Goal: Task Accomplishment & Management: Complete application form

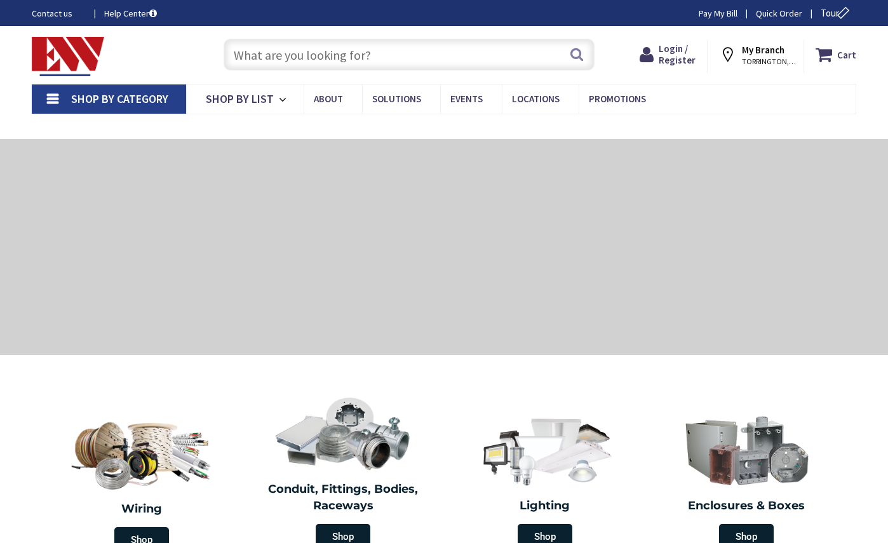
type input "[GEOGRAPHIC_DATA], [GEOGRAPHIC_DATA]"
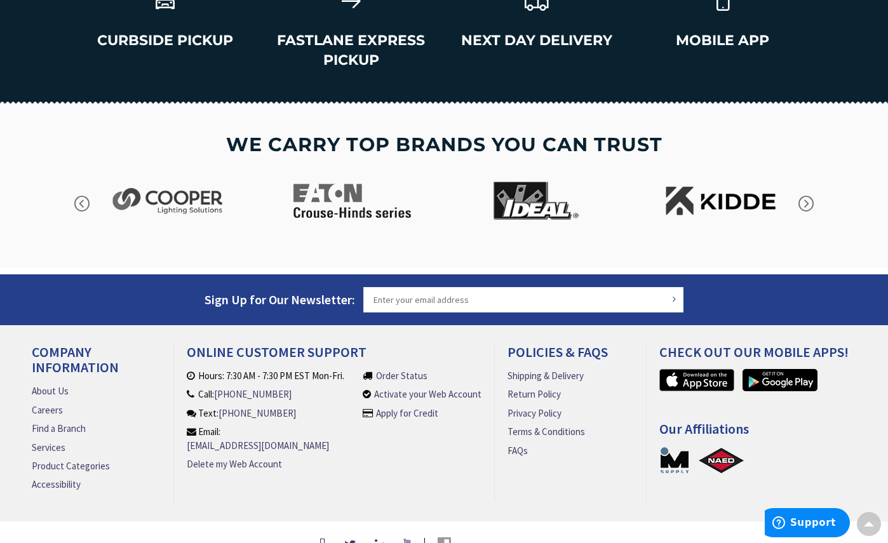
scroll to position [1853, 0]
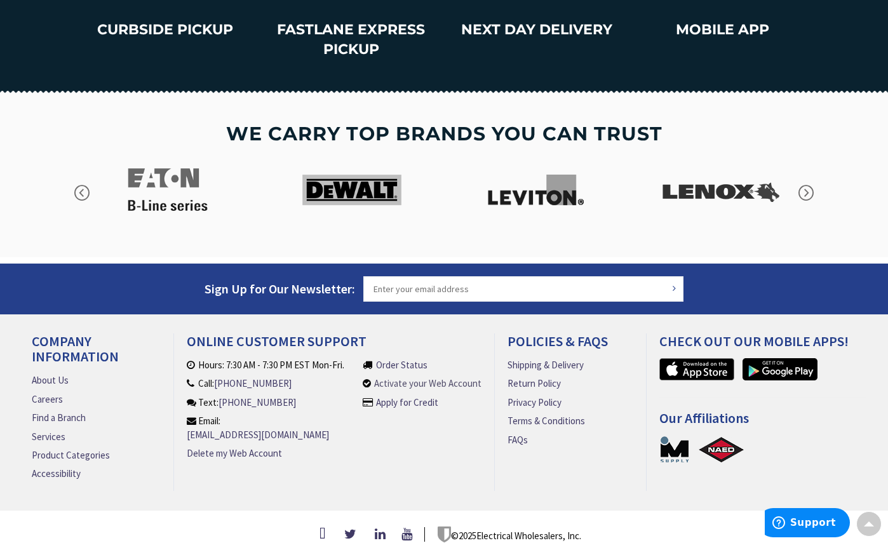
click at [446, 377] on link "Activate your Web Account" at bounding box center [427, 383] width 107 height 13
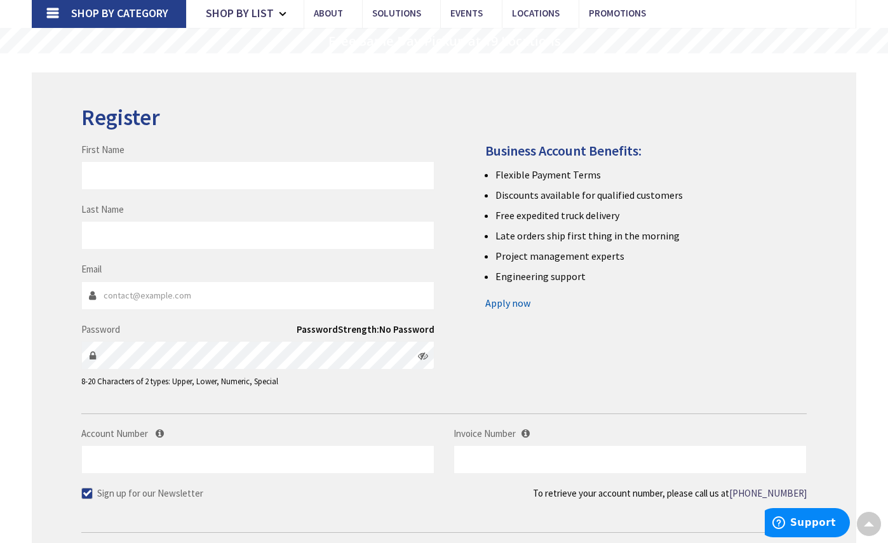
scroll to position [64, 0]
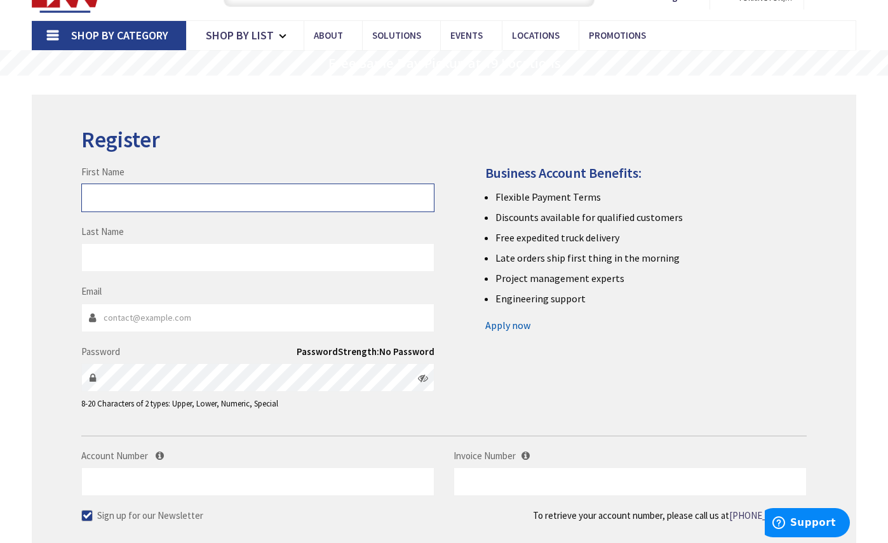
click at [310, 196] on input "First Name" at bounding box center [257, 198] width 353 height 29
type input "[PERSON_NAME]"
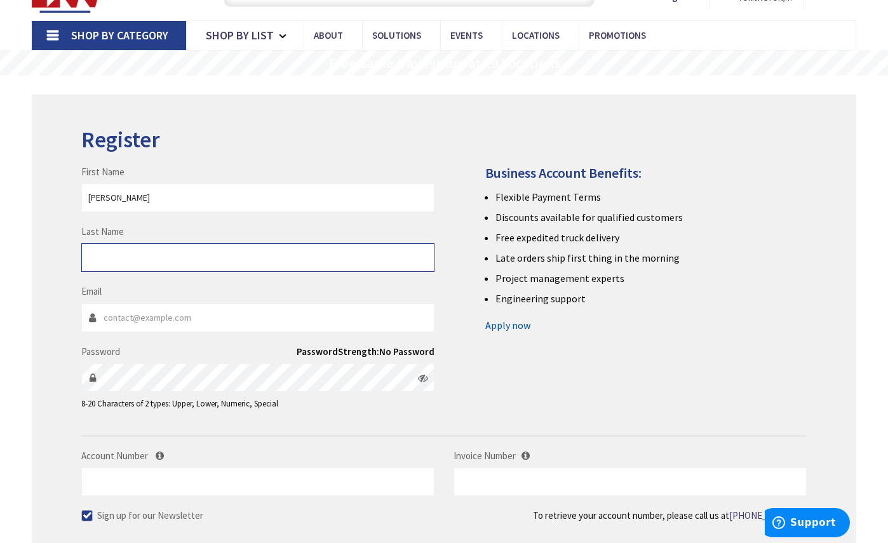
type input "Marby"
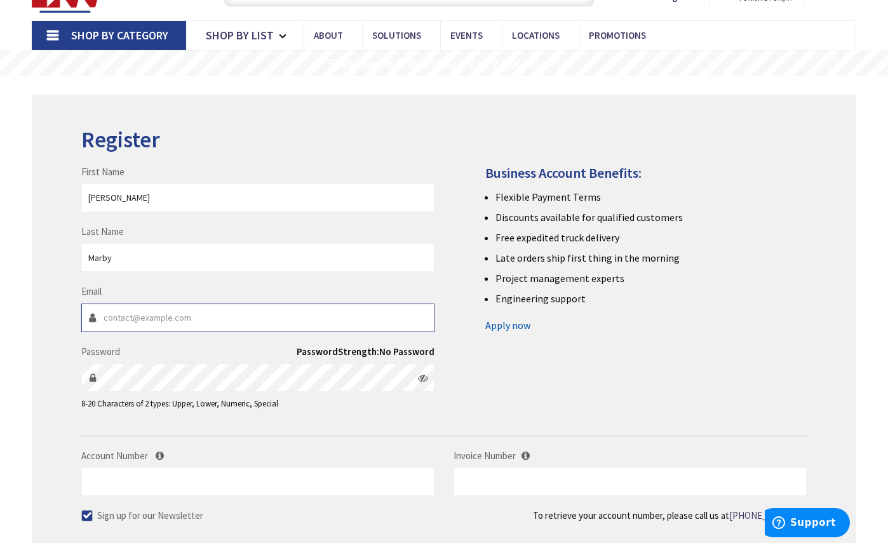
type input "purchasing@dufrane.com"
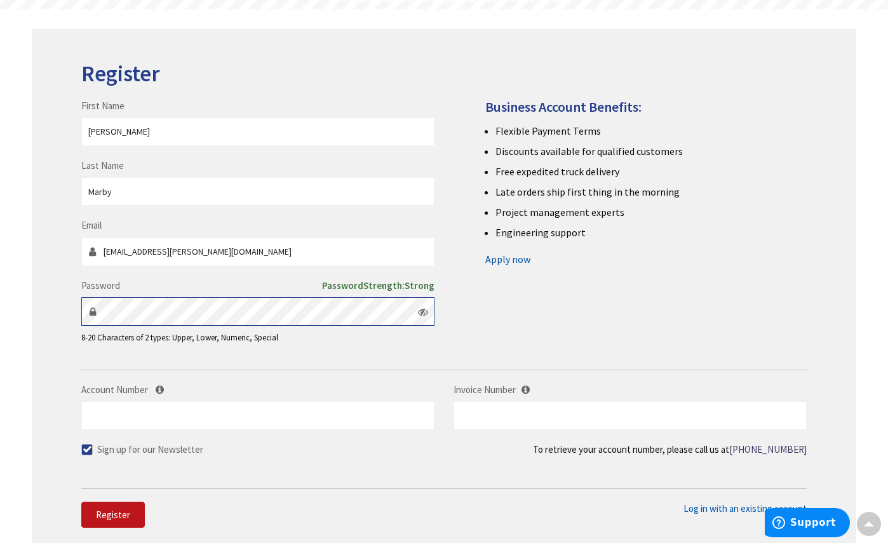
scroll to position [127, 0]
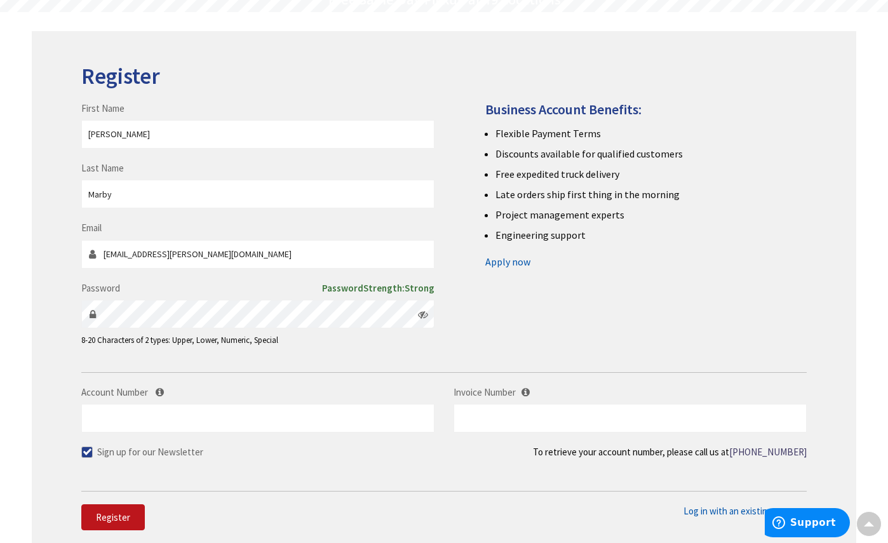
click at [88, 449] on span at bounding box center [86, 451] width 11 height 11
click at [88, 449] on input "Sign up for our Newsletter" at bounding box center [88, 452] width 8 height 8
checkbox input "false"
click at [123, 419] on input "Account Number" at bounding box center [257, 418] width 353 height 29
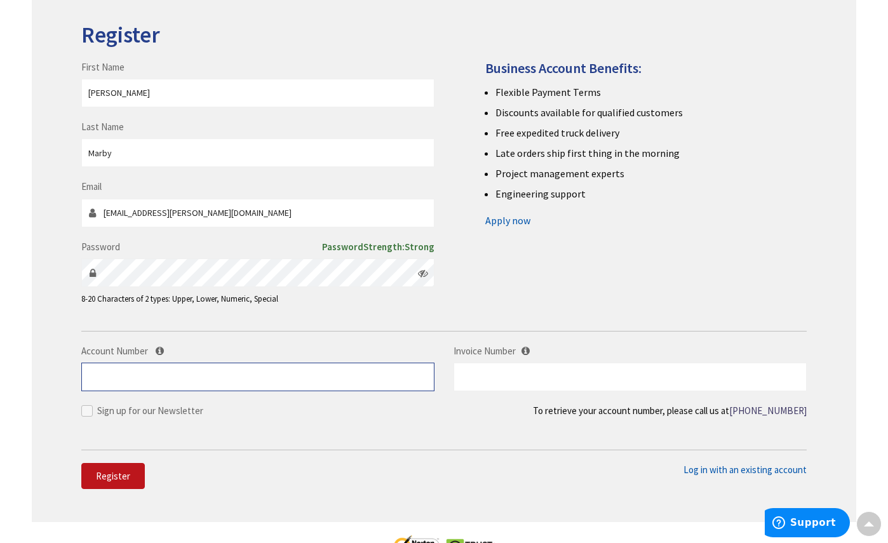
scroll to position [191, 0]
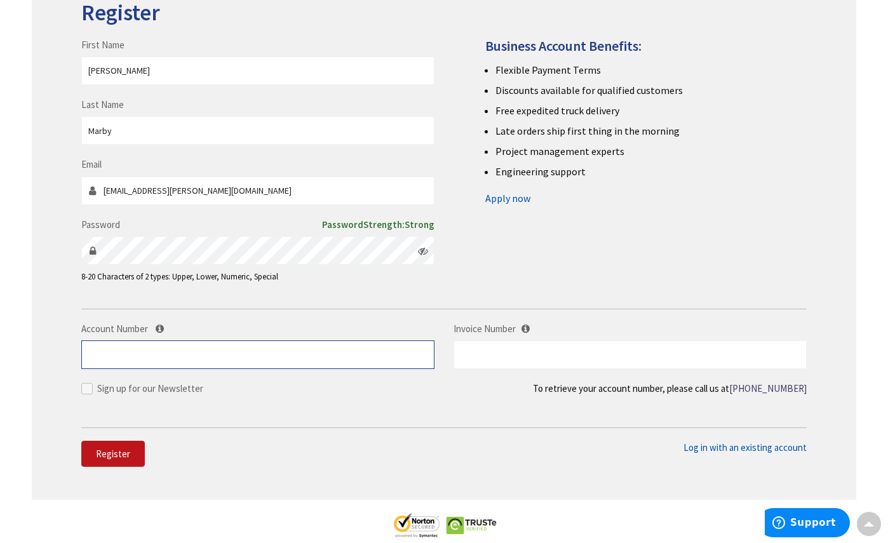
click at [383, 356] on input "Account Number" at bounding box center [257, 354] width 353 height 29
type input "40576"
click at [128, 448] on span "Register" at bounding box center [113, 454] width 34 height 12
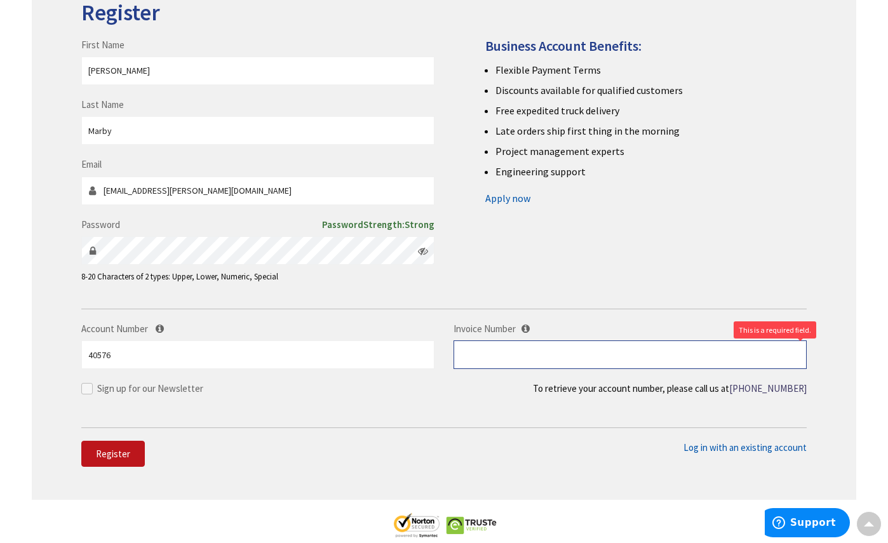
drag, startPoint x: 718, startPoint y: 359, endPoint x: 718, endPoint y: 368, distance: 9.5
click at [719, 365] on input "text" at bounding box center [629, 354] width 353 height 29
type input "s"
type input "S128921007"
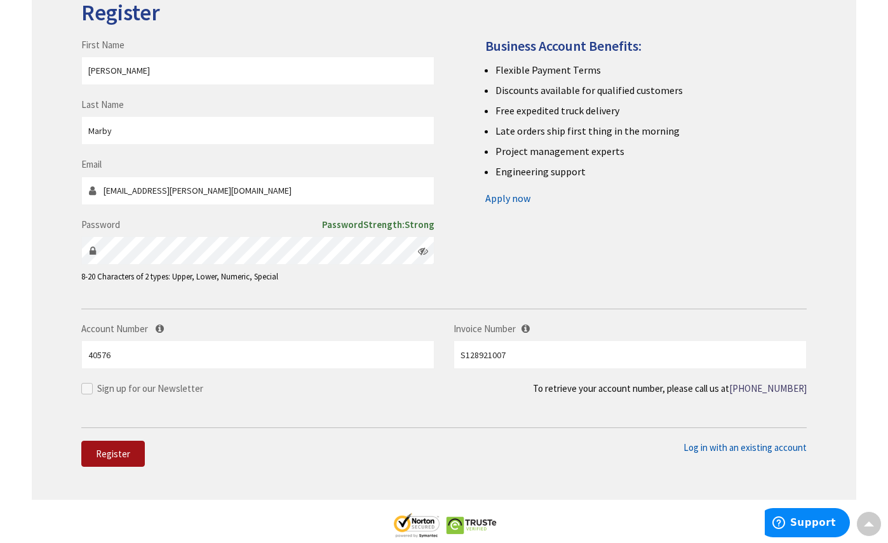
click at [100, 453] on span "Register" at bounding box center [113, 454] width 34 height 12
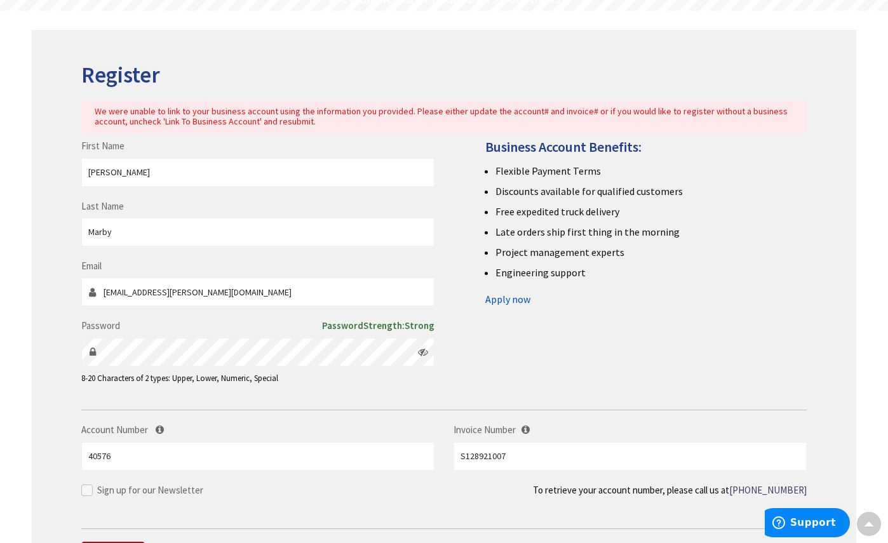
scroll to position [127, 0]
click at [506, 300] on link "Apply now" at bounding box center [507, 300] width 45 height 20
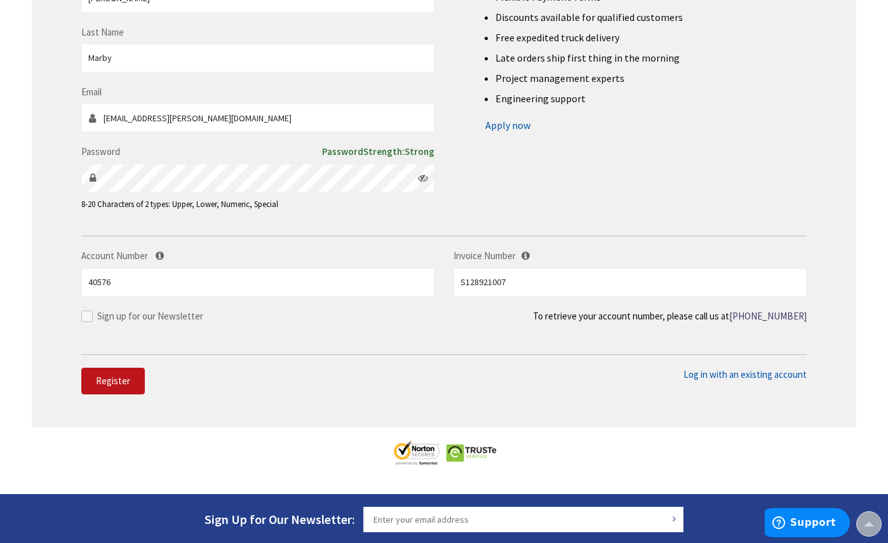
scroll to position [318, 0]
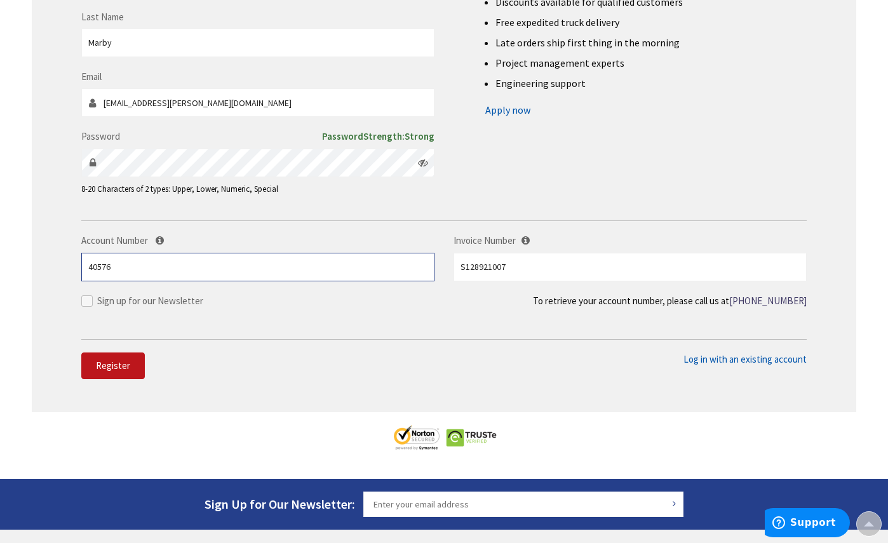
drag, startPoint x: 192, startPoint y: 278, endPoint x: 46, endPoint y: 264, distance: 146.7
click at [46, 264] on div "Register We were unable to link to your business account using the information …" at bounding box center [444, 127] width 824 height 572
paste input "831549388"
type input "831549388"
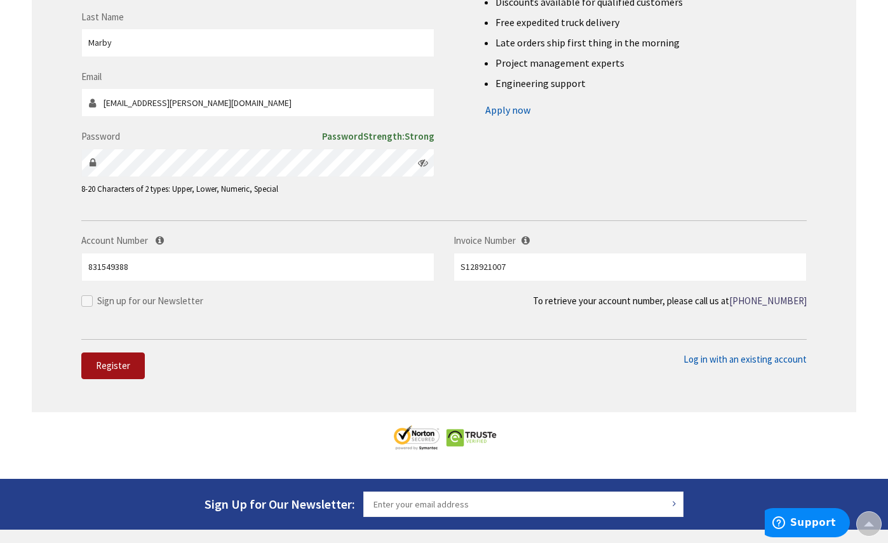
click at [131, 363] on button "Register" at bounding box center [113, 365] width 64 height 27
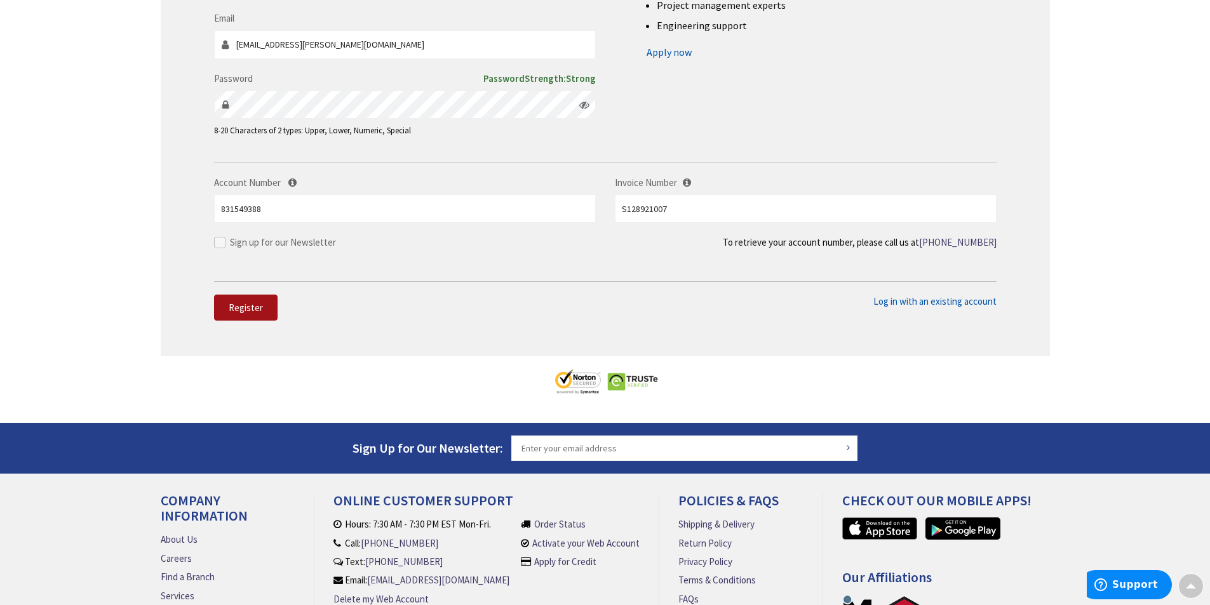
scroll to position [483, 0]
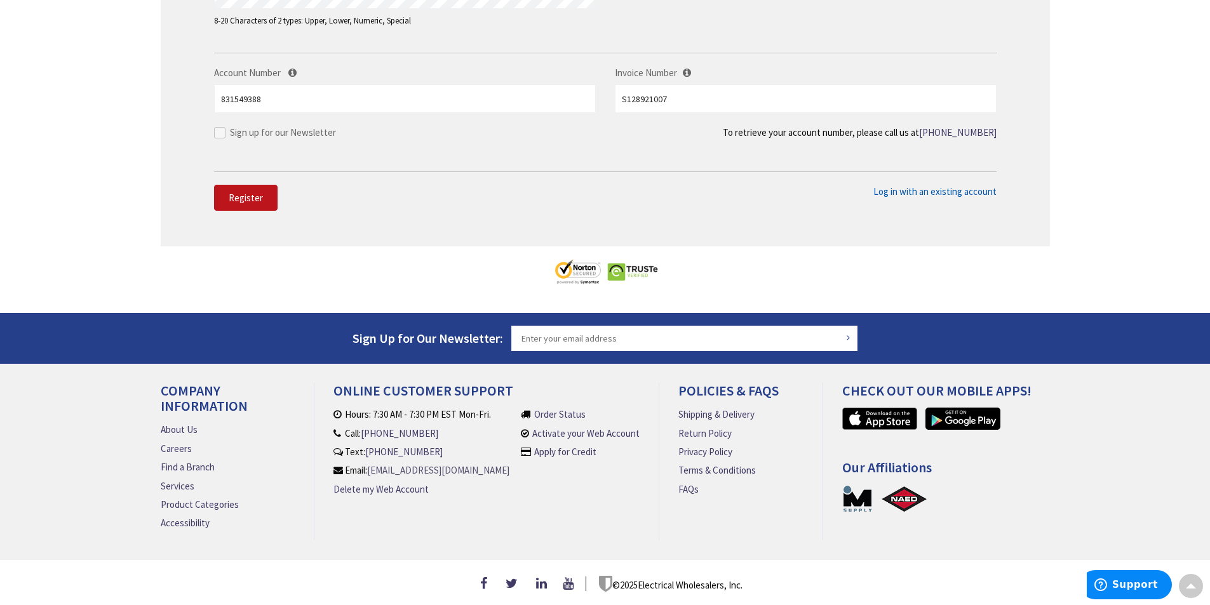
click at [408, 464] on link "[EMAIL_ADDRESS][DOMAIN_NAME]" at bounding box center [438, 470] width 142 height 13
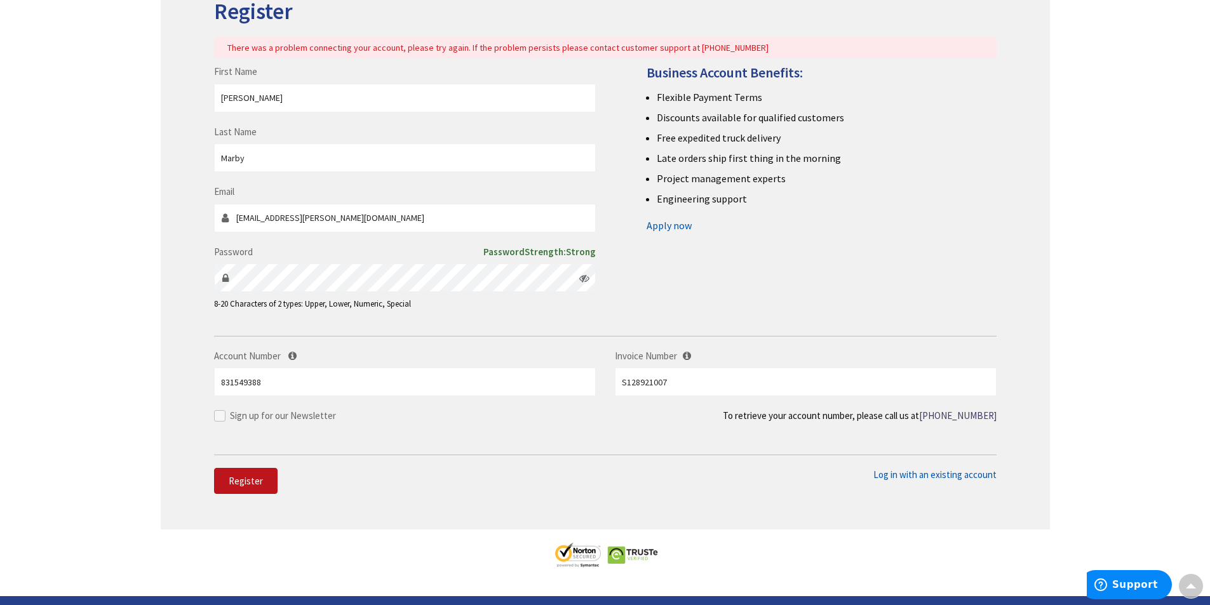
scroll to position [166, 0]
